Goal: Transaction & Acquisition: Download file/media

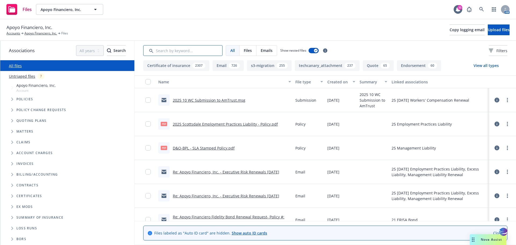
click at [169, 53] on input "Search by keyword..." at bounding box center [182, 50] width 79 height 11
click at [157, 50] on input "Search by keyword..." at bounding box center [182, 50] width 79 height 11
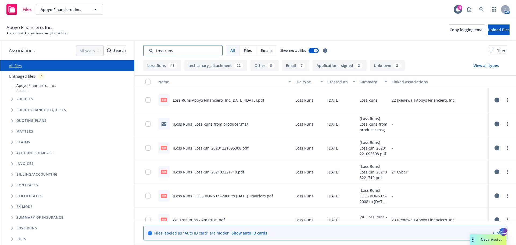
type input "Loss runs"
click at [341, 82] on div "Created on" at bounding box center [338, 82] width 22 height 6
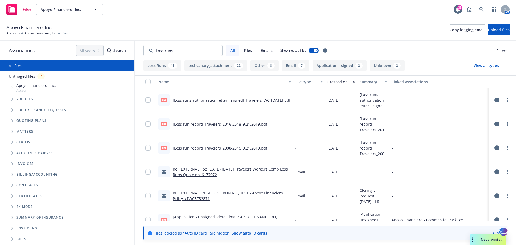
click at [341, 82] on div "Created on" at bounding box center [338, 82] width 22 height 6
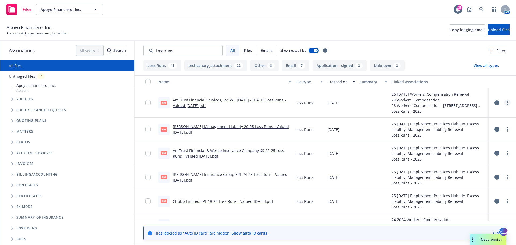
click at [507, 105] on circle "more" at bounding box center [507, 104] width 1 height 1
click at [472, 124] on link "Download" at bounding box center [479, 124] width 53 height 11
click at [22, 68] on div "All files" at bounding box center [67, 65] width 134 height 11
